Goal: Transaction & Acquisition: Book appointment/travel/reservation

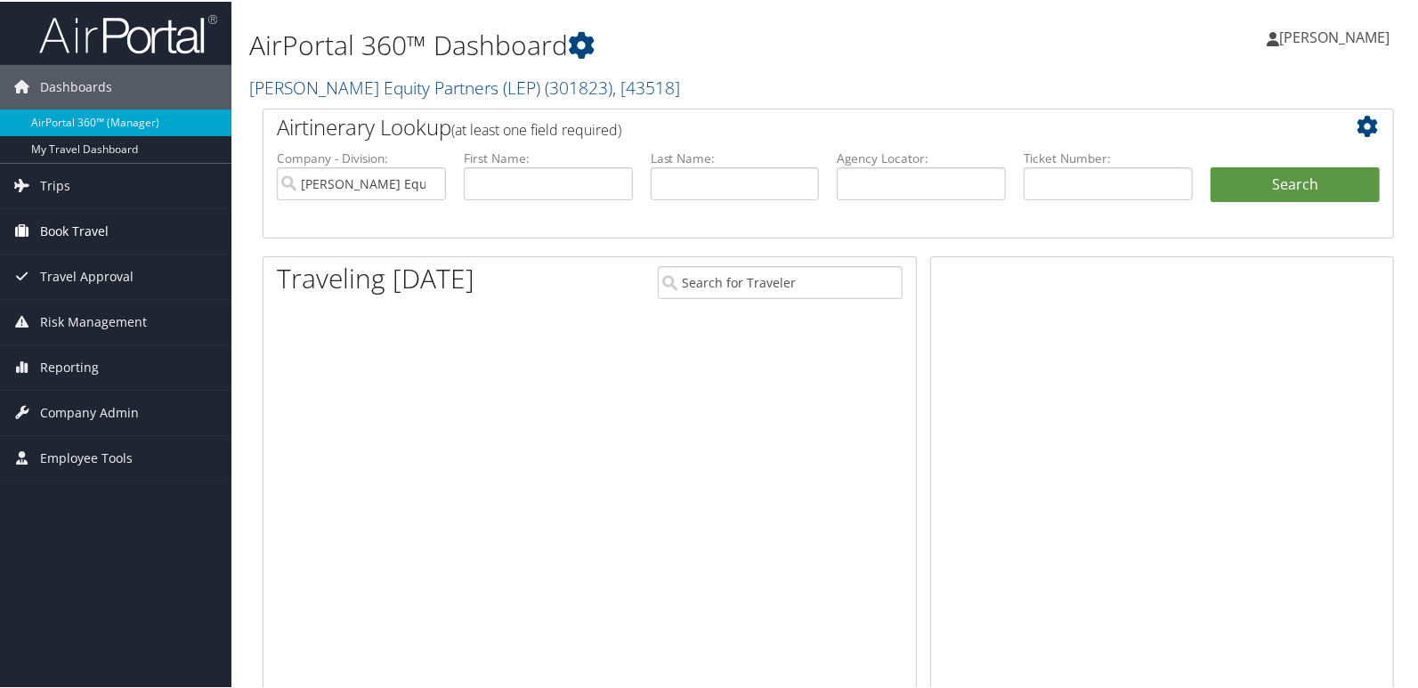
click at [67, 222] on span "Book Travel" at bounding box center [74, 229] width 69 height 44
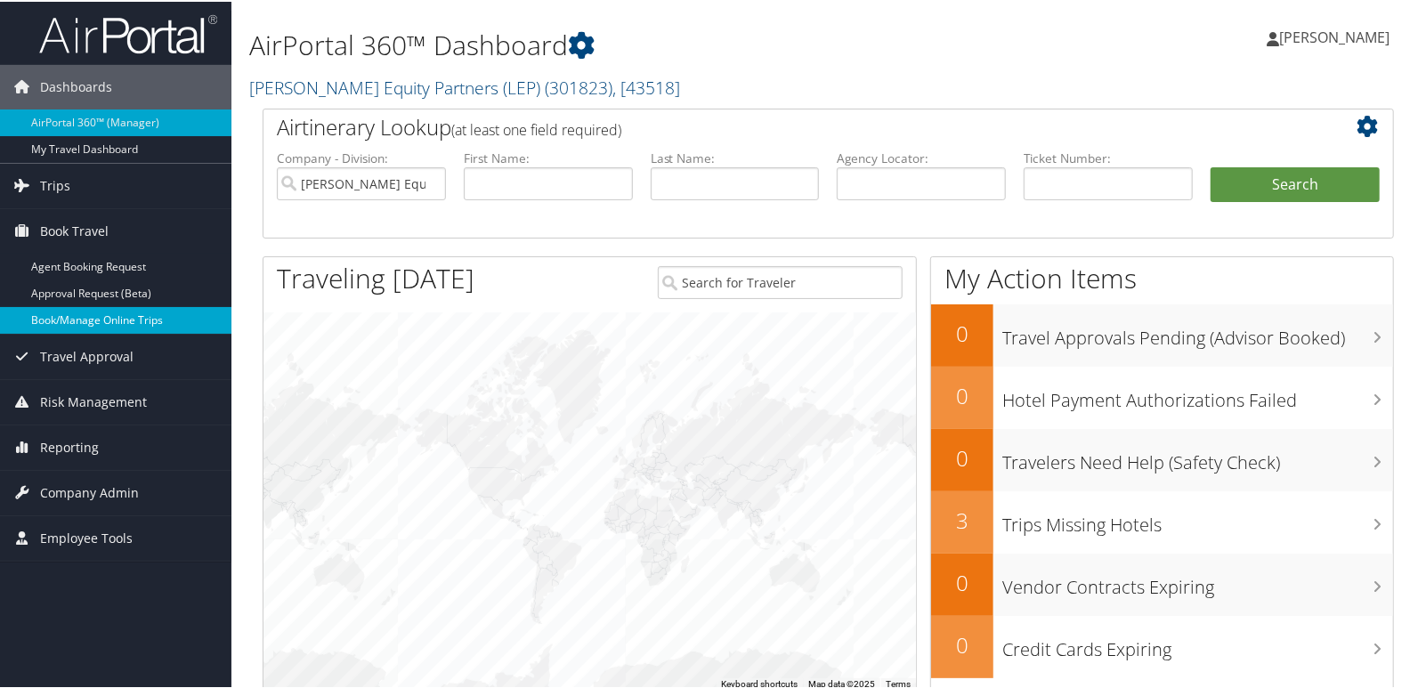
click at [106, 312] on link "Book/Manage Online Trips" at bounding box center [115, 318] width 231 height 27
